Goal: Complete application form: Complete application form

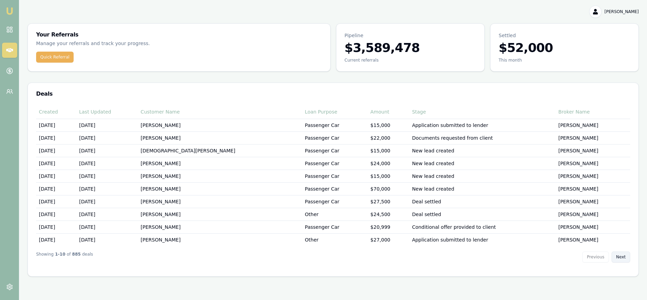
click at [620, 254] on button "Next" at bounding box center [621, 256] width 19 height 11
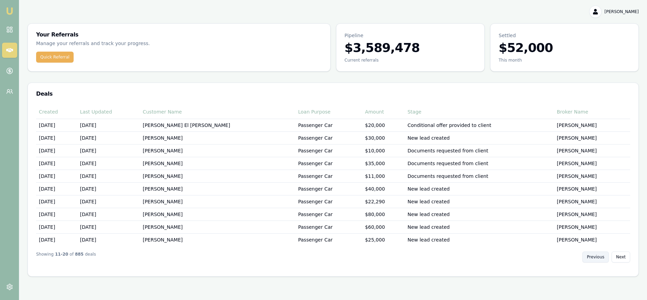
click at [594, 253] on button "Previous" at bounding box center [595, 256] width 26 height 11
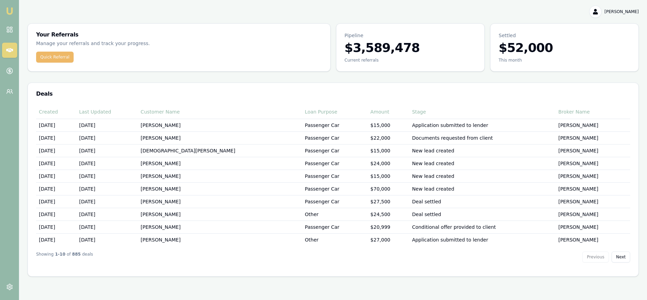
click at [56, 53] on button "Quick Referral" at bounding box center [54, 57] width 37 height 11
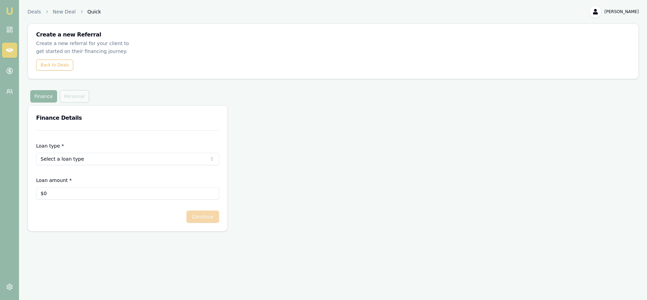
click at [72, 153] on html "Emu Money Deals New Deal Quick [PERSON_NAME] Toggle Menu Create a new Referral …" at bounding box center [323, 150] width 647 height 300
select select "CONSUMER_ASSET"
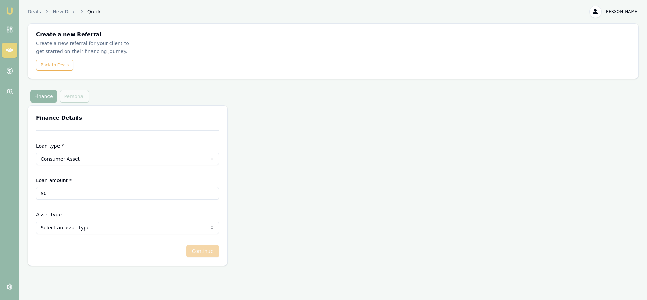
click at [88, 226] on form "Loan type * Consumer Asset Consumer Loan Consumer Asset Commercial Loan Commerc…" at bounding box center [127, 193] width 183 height 127
click at [92, 223] on html "Emu Money Deals New Deal Quick [PERSON_NAME] Toggle Menu Create a new Referral …" at bounding box center [323, 150] width 647 height 300
drag, startPoint x: 69, startPoint y: 185, endPoint x: 33, endPoint y: 180, distance: 35.8
click at [34, 180] on div "Loan type * Consumer Asset Consumer Loan Consumer Asset Commercial Loan Commerc…" at bounding box center [128, 197] width 200 height 135
type input "$40,000"
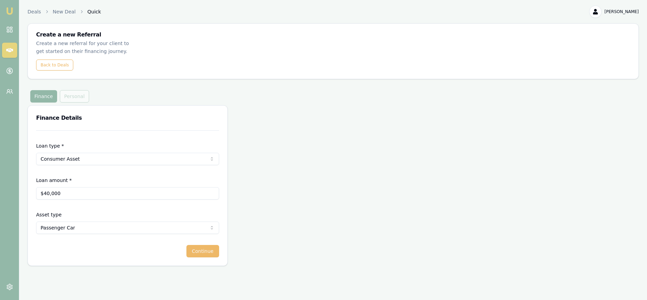
click at [207, 245] on button "Continue" at bounding box center [202, 251] width 33 height 12
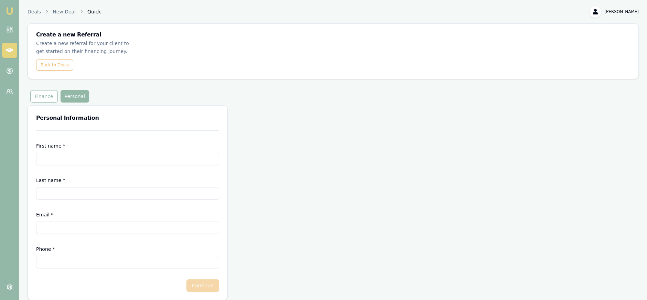
click at [98, 153] on input "First name *" at bounding box center [127, 159] width 183 height 12
type input "[PERSON_NAME]"
click at [152, 187] on input "Last name *" at bounding box center [127, 193] width 183 height 12
type input "Blank"
click at [100, 222] on input "Email *" at bounding box center [127, 228] width 183 height 12
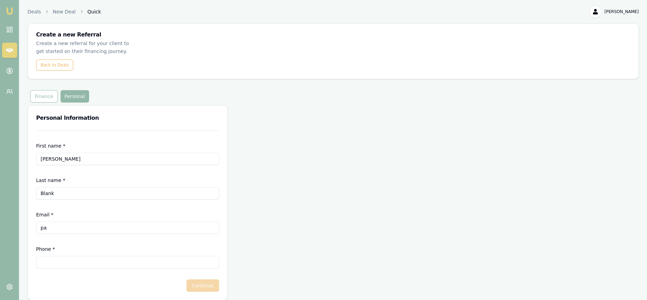
type input "p"
click at [67, 256] on input "Phone *" at bounding box center [127, 262] width 183 height 12
type input "0410 434 576"
click at [50, 222] on input "Email *" at bounding box center [127, 228] width 183 height 12
type input "[PERSON_NAME][EMAIL_ADDRESS][DOMAIN_NAME]"
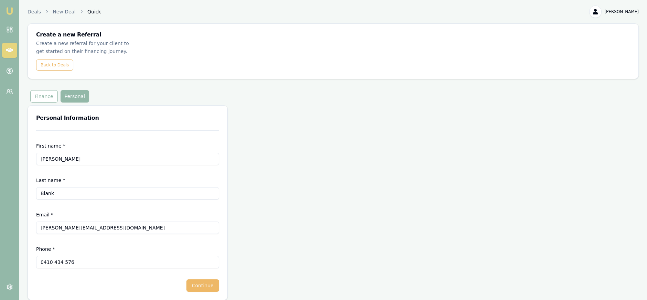
click at [210, 279] on button "Continue" at bounding box center [202, 285] width 33 height 12
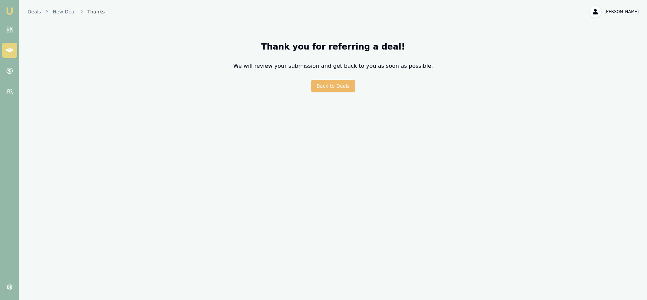
click at [334, 86] on button "Back to Deals" at bounding box center [333, 86] width 44 height 12
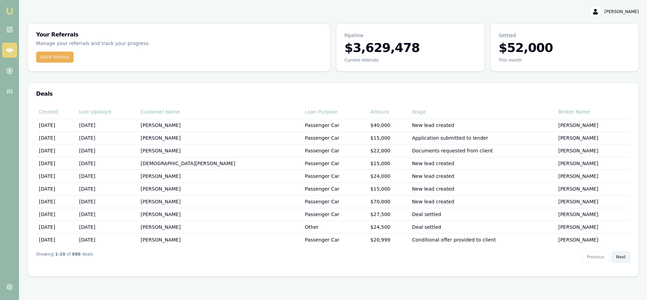
click at [622, 254] on button "Next" at bounding box center [621, 256] width 19 height 11
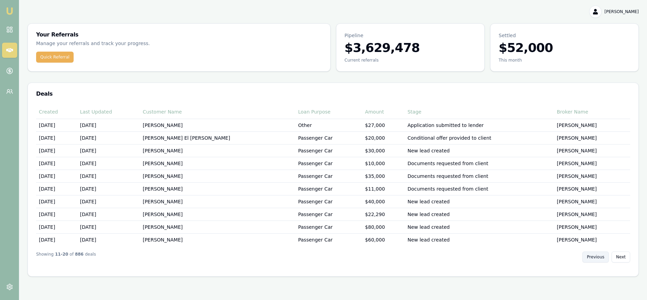
click at [593, 255] on button "Previous" at bounding box center [595, 256] width 26 height 11
